Goal: Find specific page/section

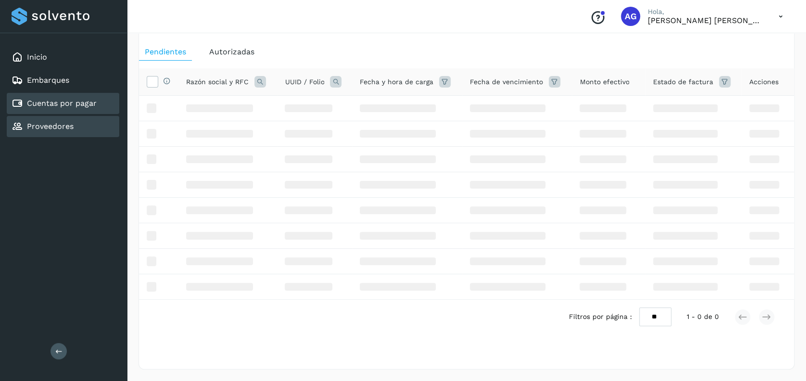
scroll to position [38, 0]
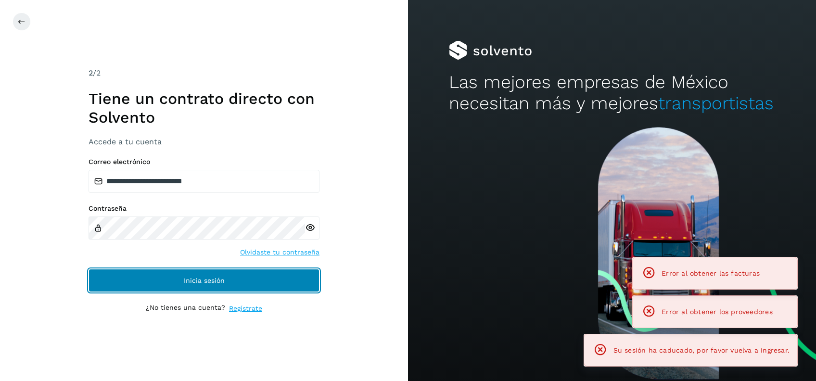
click at [239, 277] on button "Inicia sesión" at bounding box center [203, 280] width 231 height 23
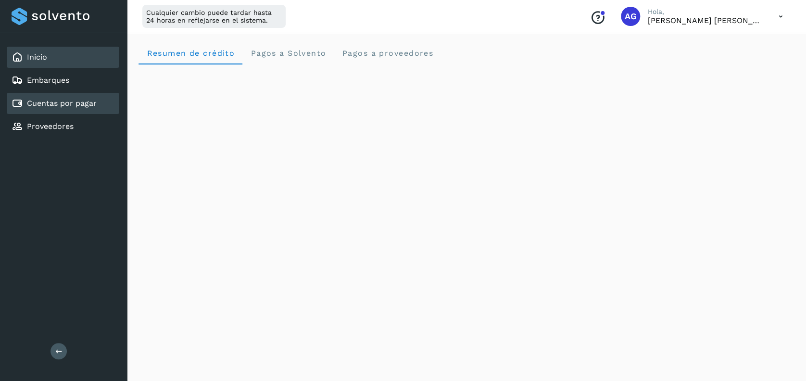
click at [66, 104] on link "Cuentas por pagar" at bounding box center [62, 103] width 70 height 9
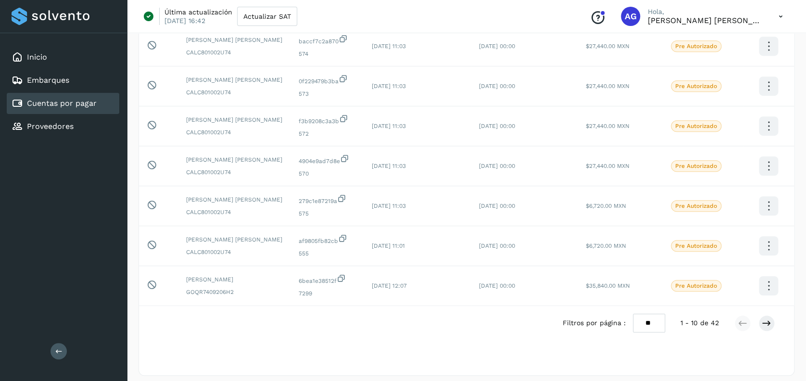
scroll to position [231, 0]
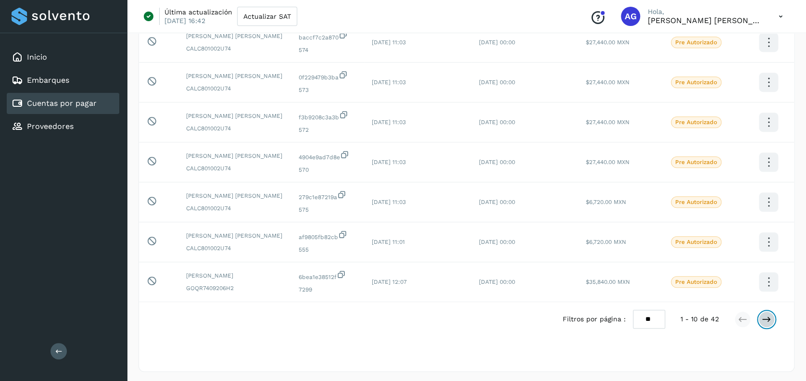
click at [766, 320] on icon at bounding box center [767, 319] width 10 height 10
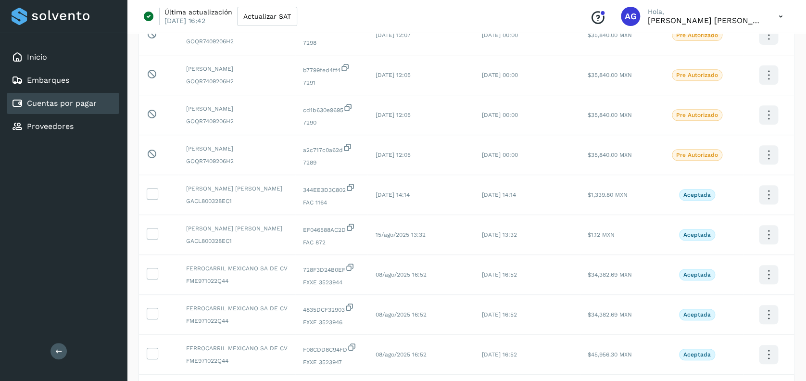
scroll to position [157, 0]
